Goal: Navigation & Orientation: Go to known website

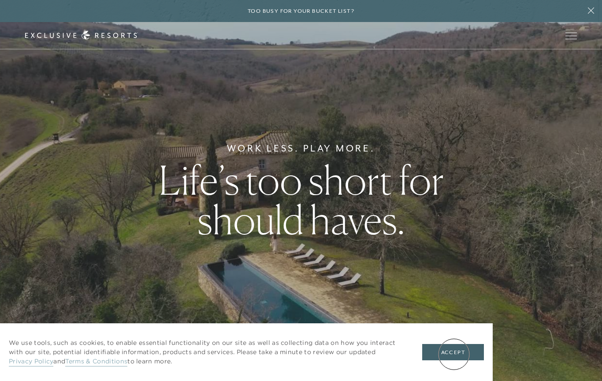
click at [454, 354] on button "Accept" at bounding box center [453, 352] width 62 height 17
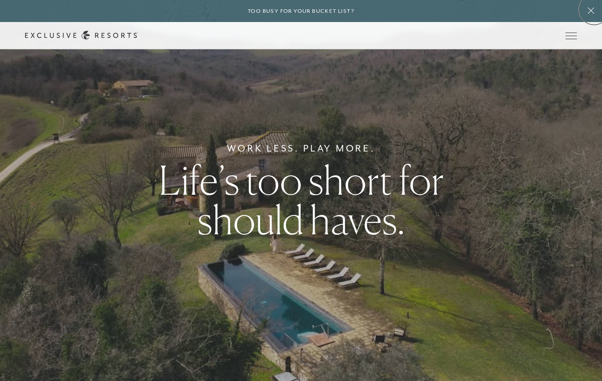
click at [594, 9] on icon at bounding box center [591, 10] width 17 height 7
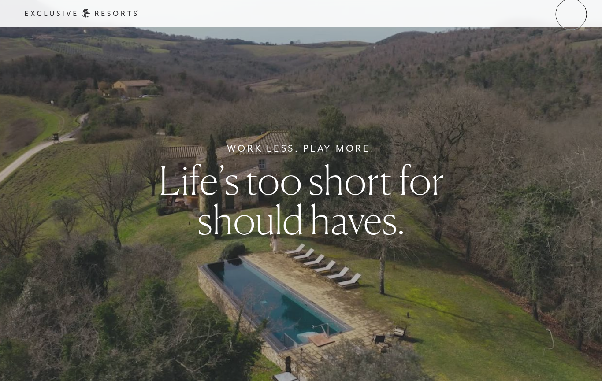
click at [571, 14] on span "Open navigation" at bounding box center [571, 14] width 11 height 6
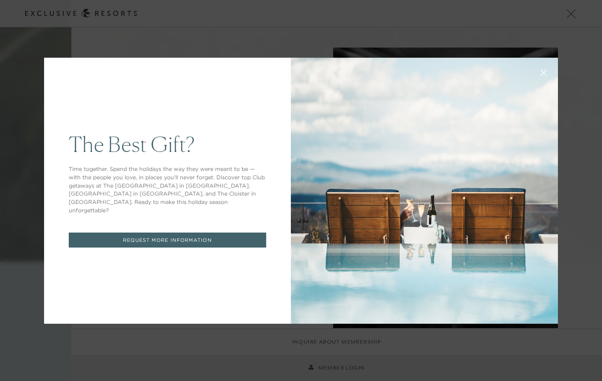
scroll to position [141, 0]
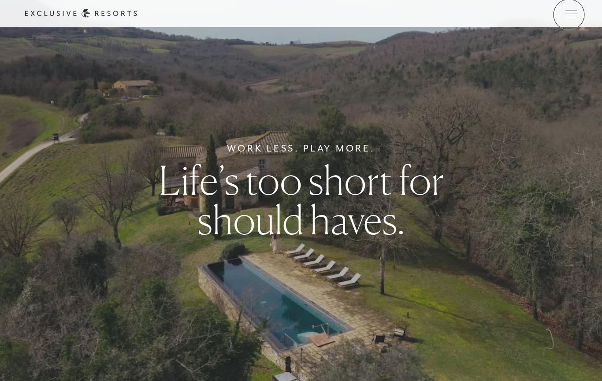
click at [569, 15] on span "Open navigation" at bounding box center [571, 14] width 11 height 6
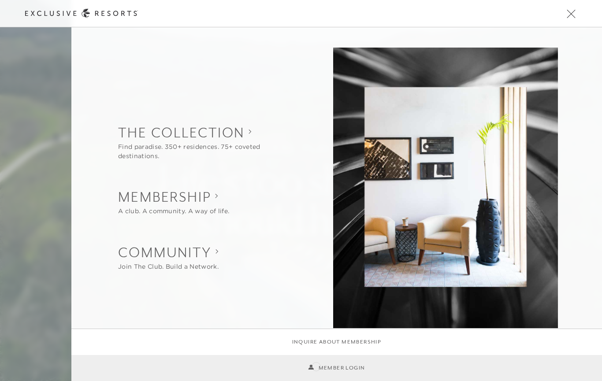
click at [316, 366] on link "Member Login" at bounding box center [336, 368] width 57 height 8
